Goal: Information Seeking & Learning: Learn about a topic

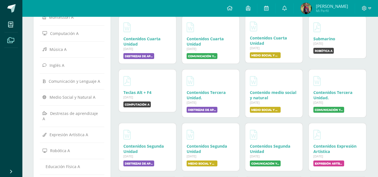
scroll to position [69, 0]
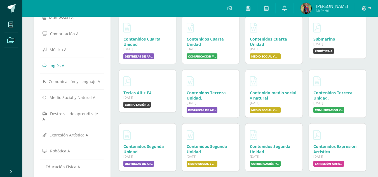
click at [61, 67] on span "Inglés A" at bounding box center [57, 65] width 15 height 5
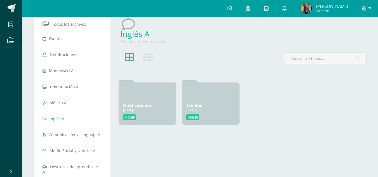
scroll to position [17, 0]
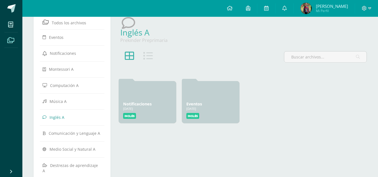
click at [134, 53] on icon at bounding box center [130, 56] width 10 height 10
click at [143, 53] on icon at bounding box center [148, 56] width 10 height 10
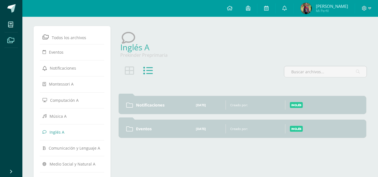
scroll to position [0, 0]
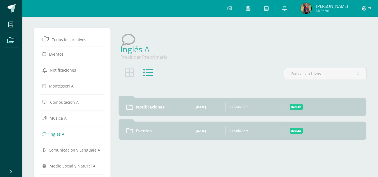
click at [12, 39] on icon at bounding box center [10, 41] width 7 height 6
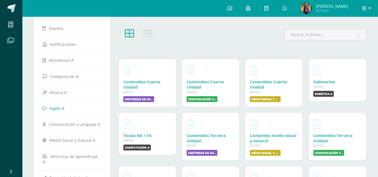
scroll to position [26, 0]
click at [66, 110] on link "Inglés A" at bounding box center [72, 108] width 59 height 10
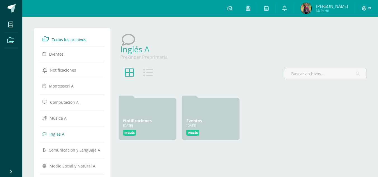
click at [62, 41] on span "Todos los archivos" at bounding box center [69, 39] width 34 height 5
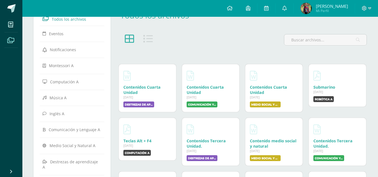
scroll to position [22, 0]
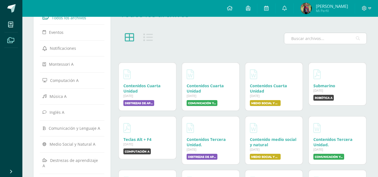
click at [304, 41] on input "text" at bounding box center [325, 38] width 82 height 11
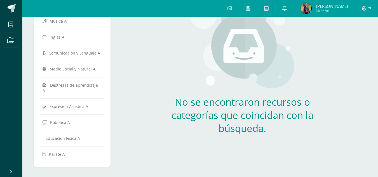
scroll to position [0, 0]
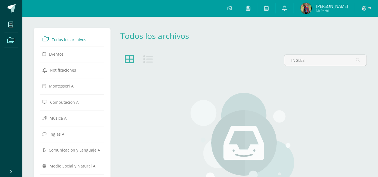
type input "INGLES"
click at [10, 39] on icon at bounding box center [10, 41] width 7 height 6
click at [233, 11] on span at bounding box center [230, 8] width 6 height 6
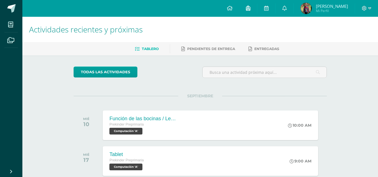
click at [247, 4] on link at bounding box center [248, 8] width 18 height 17
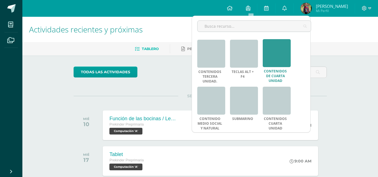
scroll to position [161, 0]
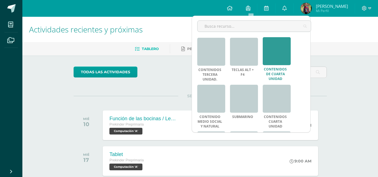
click at [275, 71] on link "Contenidos de cuarta Unidad" at bounding box center [275, 74] width 25 height 14
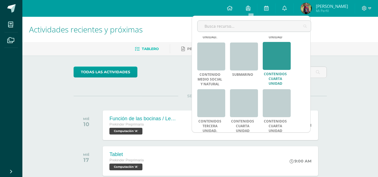
scroll to position [207, 0]
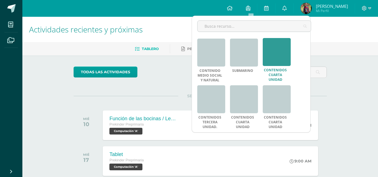
click at [283, 61] on link at bounding box center [277, 52] width 28 height 28
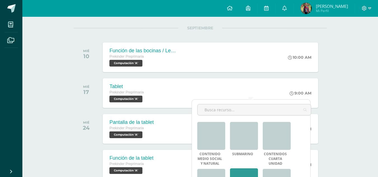
scroll to position [68, 0]
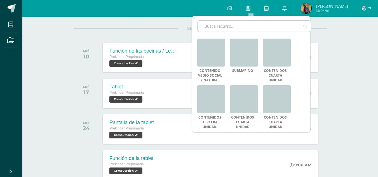
click at [224, 29] on input "text" at bounding box center [254, 26] width 113 height 11
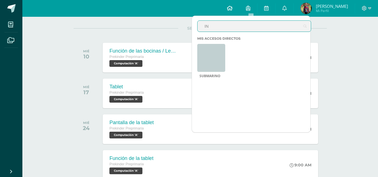
scroll to position [0, 0]
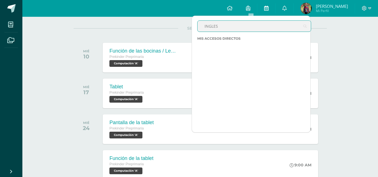
type input "INGLES"
click at [269, 8] on icon at bounding box center [266, 8] width 4 height 5
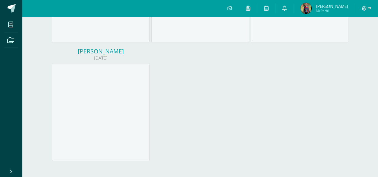
scroll to position [290, 0]
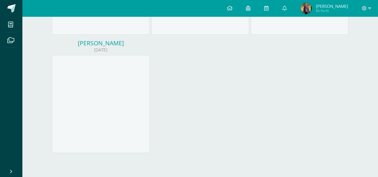
click at [330, 9] on span "Mi Perfil" at bounding box center [332, 10] width 32 height 5
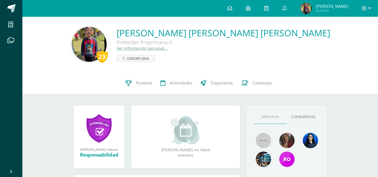
click at [372, 8] on div at bounding box center [366, 8] width 23 height 17
